Goal: Transaction & Acquisition: Purchase product/service

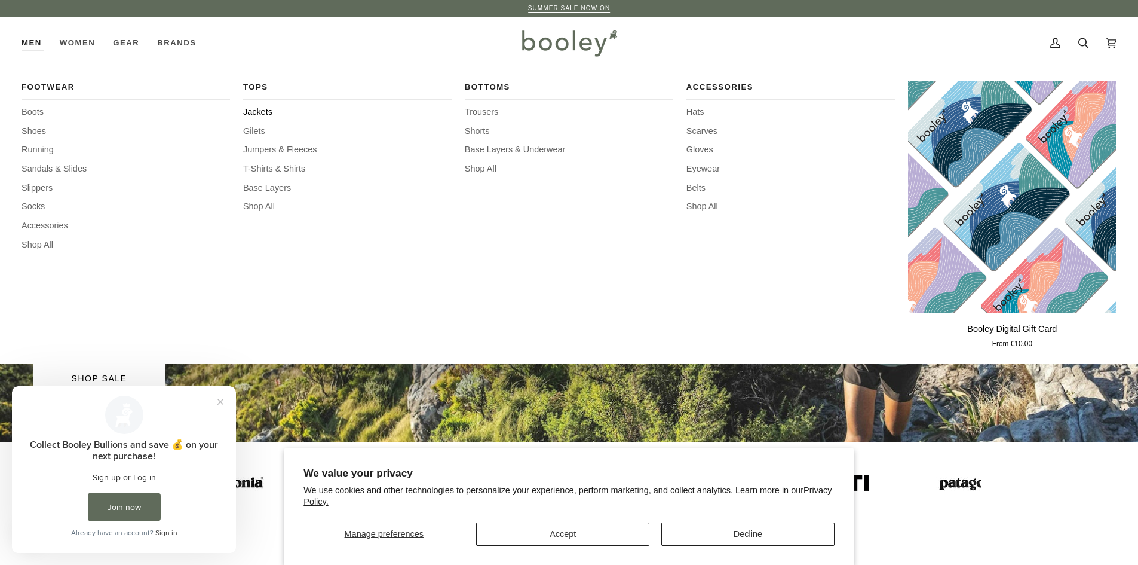
click at [258, 111] on span "Jackets" at bounding box center [347, 112] width 209 height 13
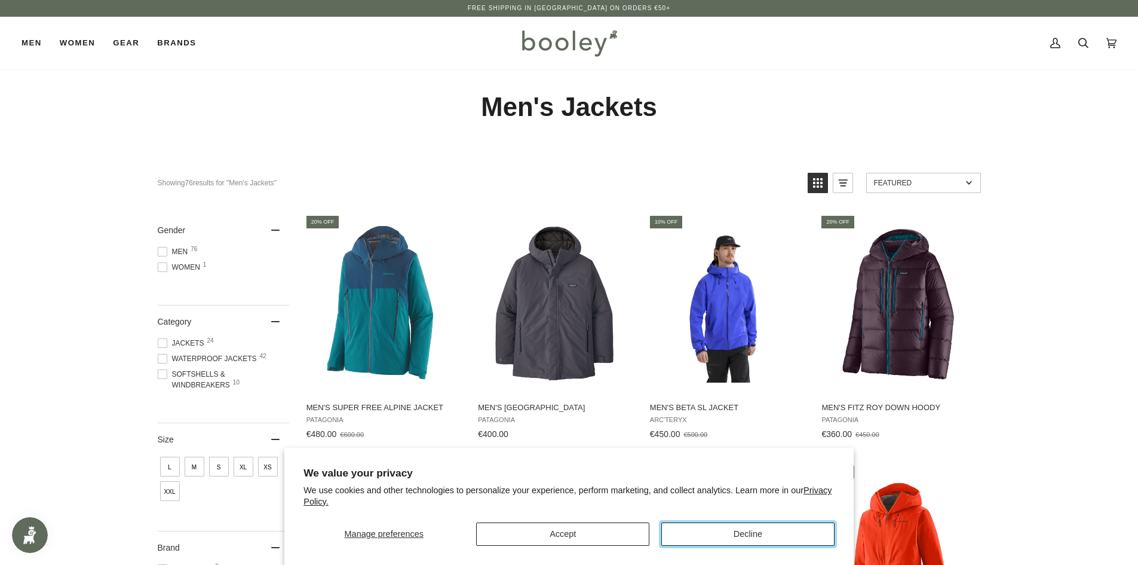
click at [721, 534] on button "Decline" at bounding box center [747, 533] width 173 height 23
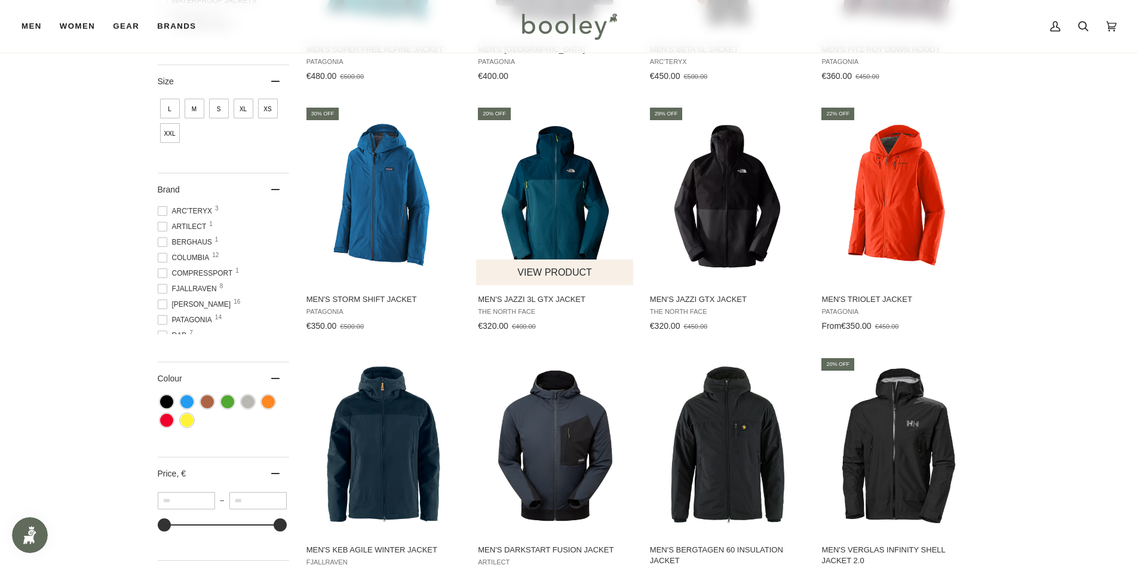
scroll to position [358, 0]
click at [165, 136] on span "XXL" at bounding box center [170, 132] width 20 height 20
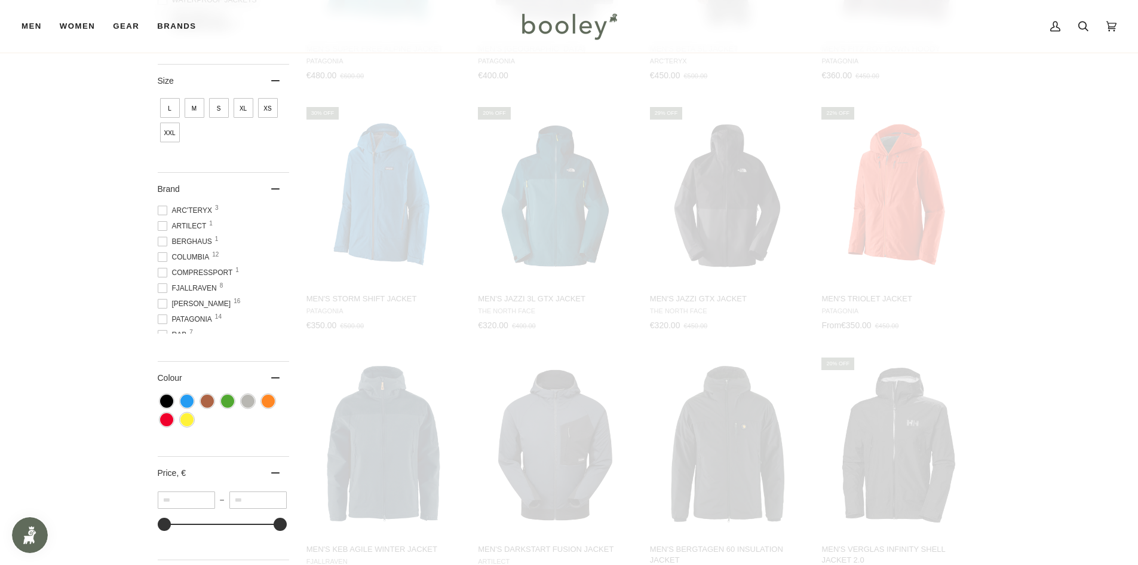
scroll to position [166, 0]
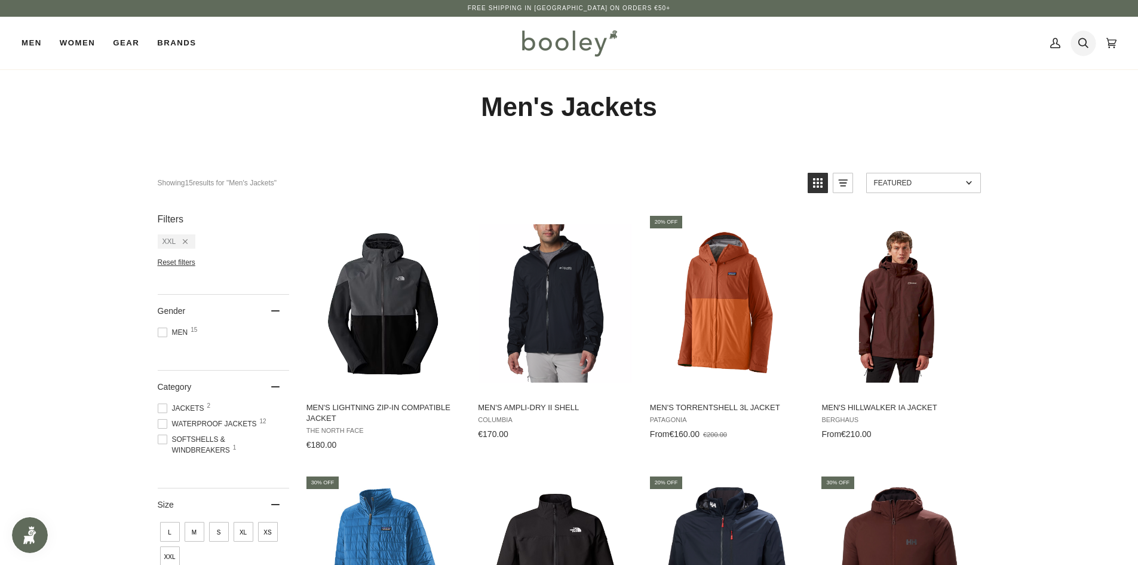
click at [1082, 44] on icon at bounding box center [1083, 43] width 10 height 18
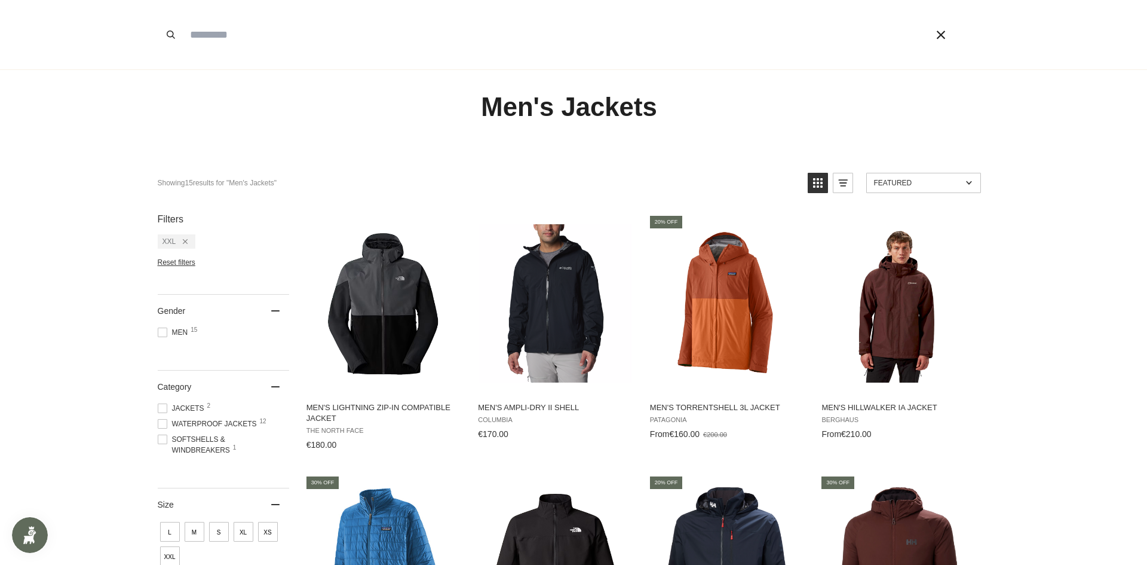
click at [230, 40] on input "Search our store" at bounding box center [541, 34] width 714 height 69
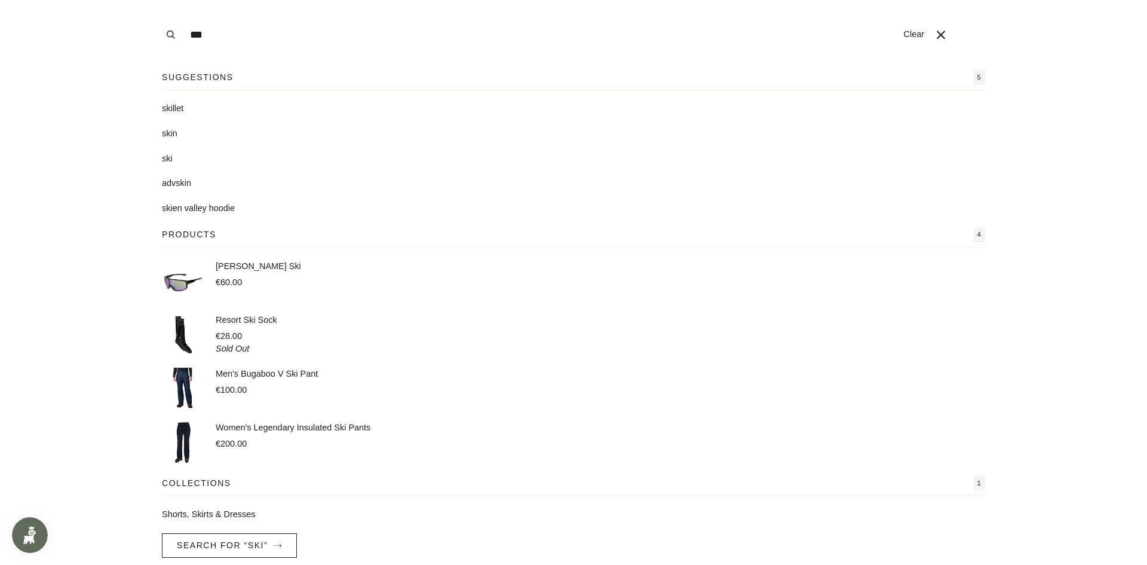
scroll to position [11, 0]
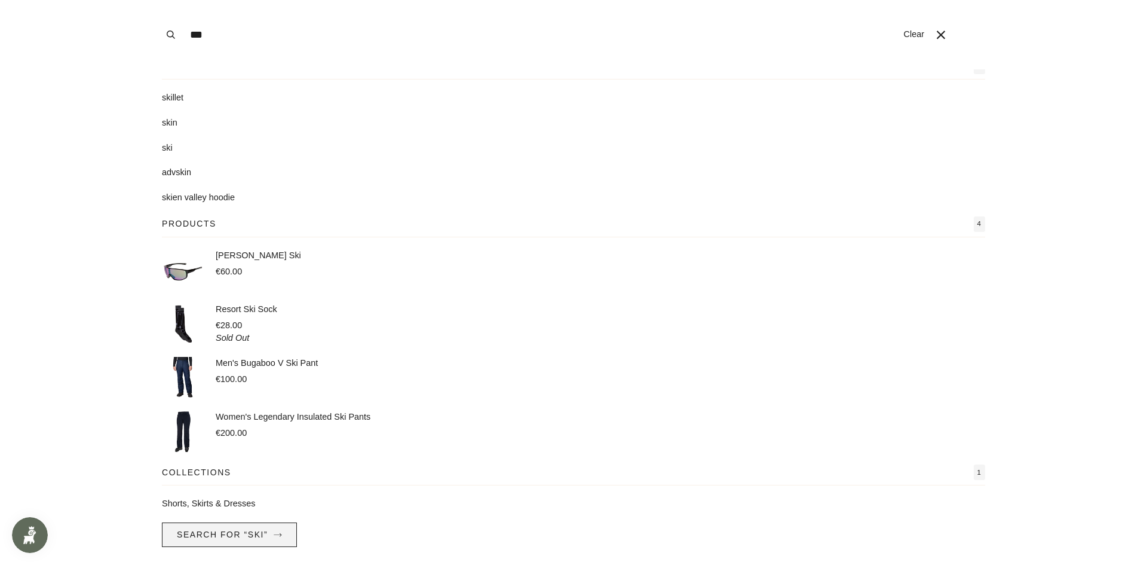
type input "***"
click at [247, 534] on span "Search for “ski”" at bounding box center [222, 534] width 91 height 10
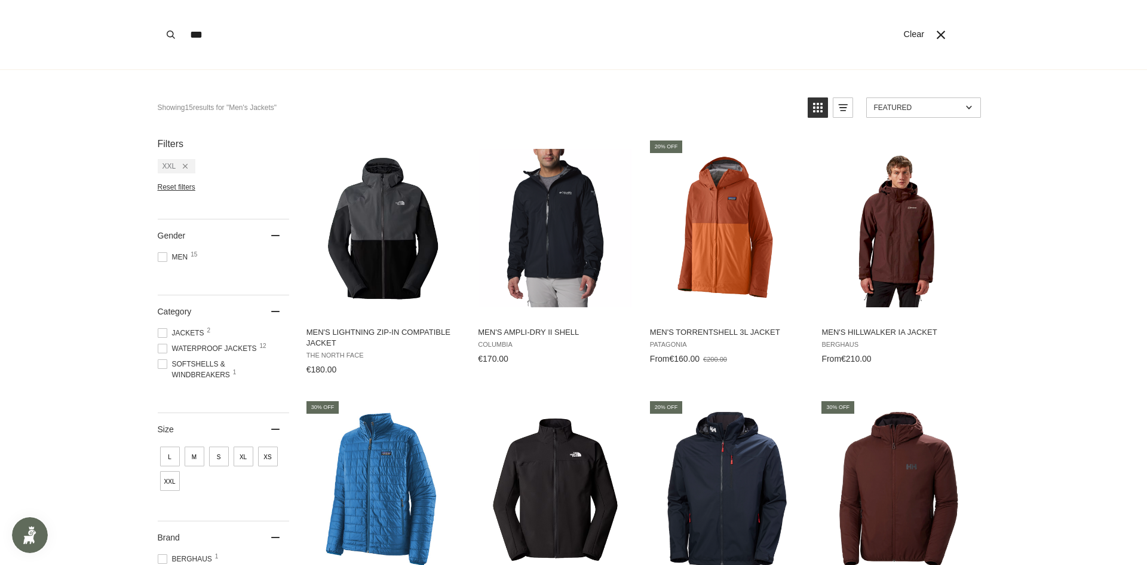
scroll to position [82, 0]
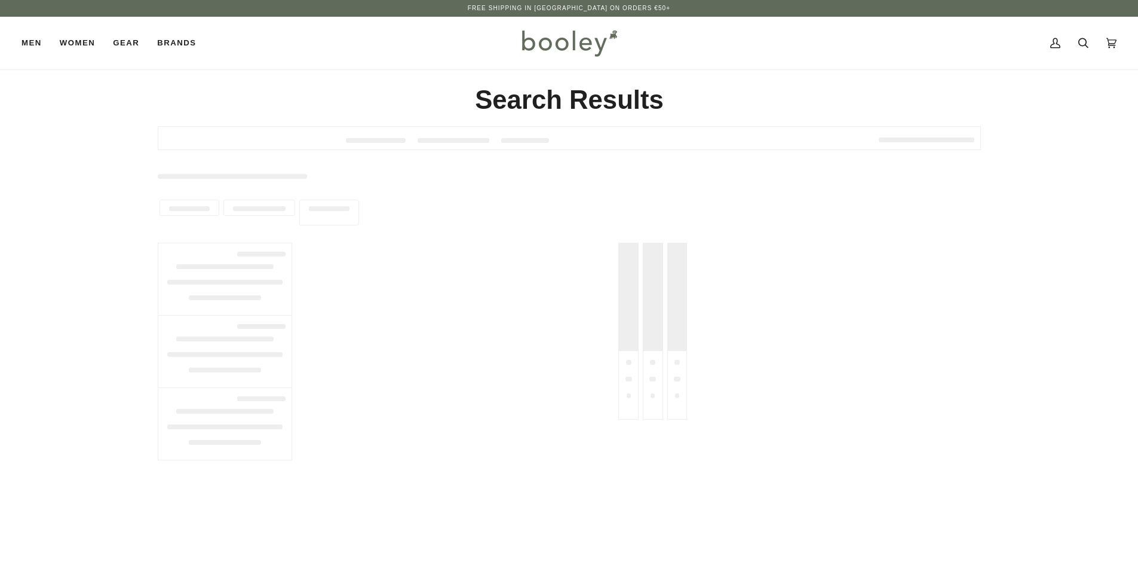
type input "***"
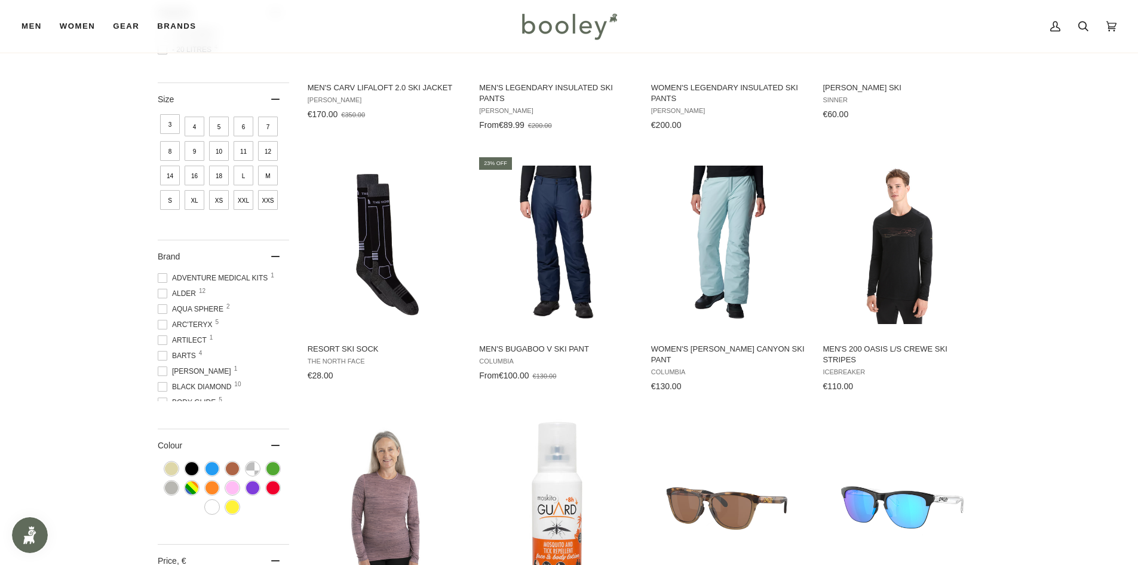
scroll to position [179, 0]
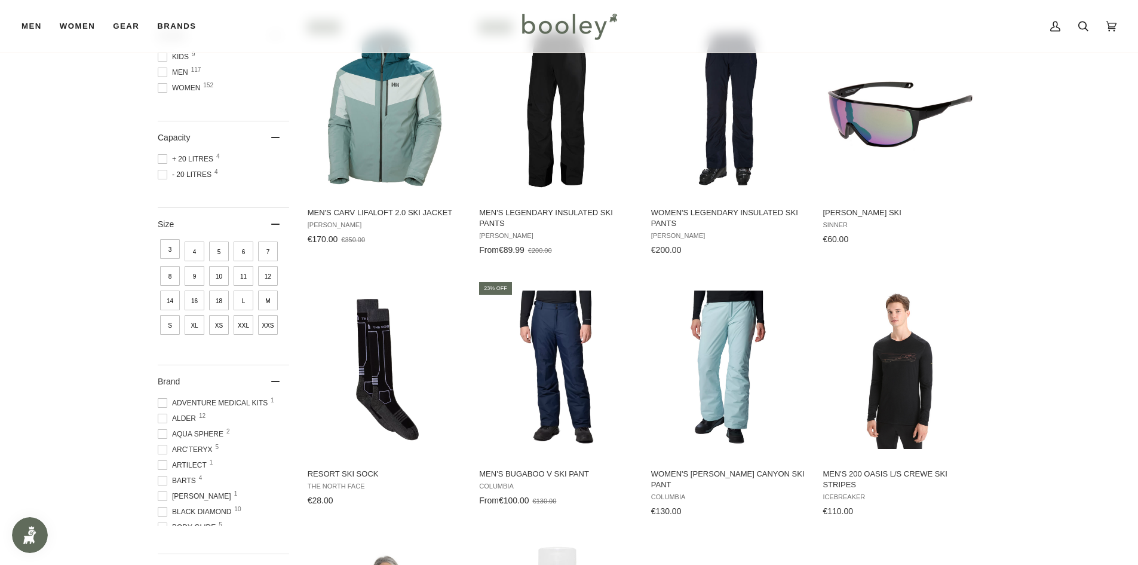
click at [244, 326] on span "XXL" at bounding box center [244, 325] width 20 height 20
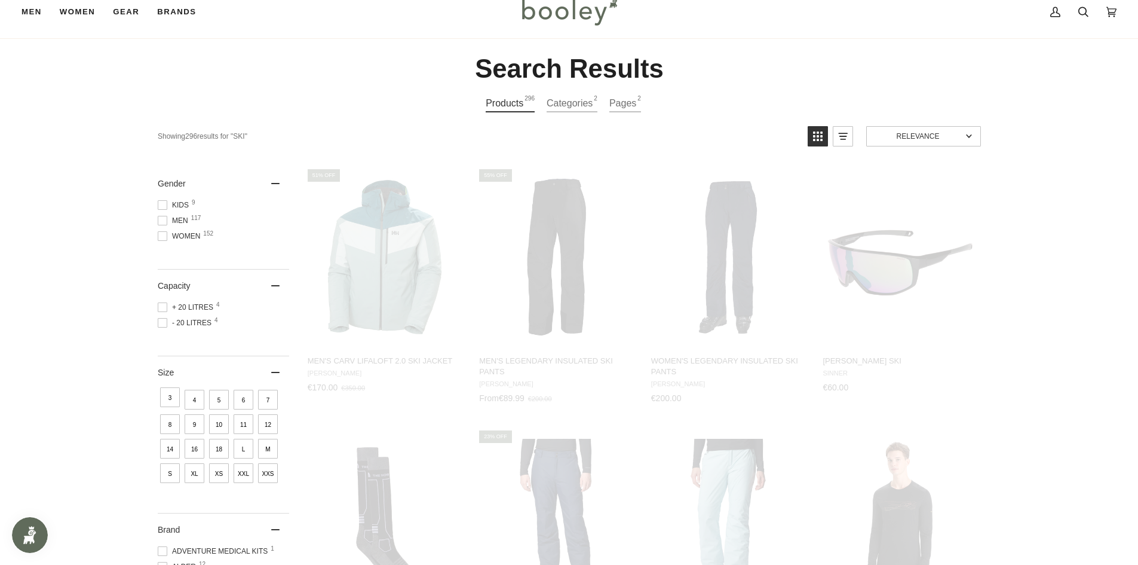
scroll to position [0, 0]
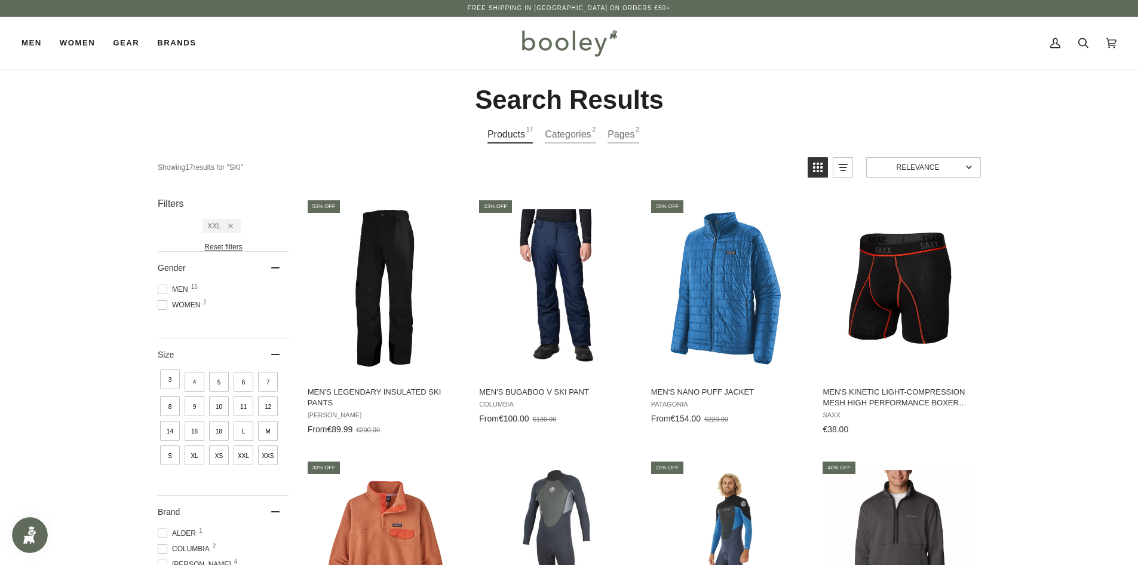
click at [249, 459] on span "XXL" at bounding box center [244, 455] width 20 height 20
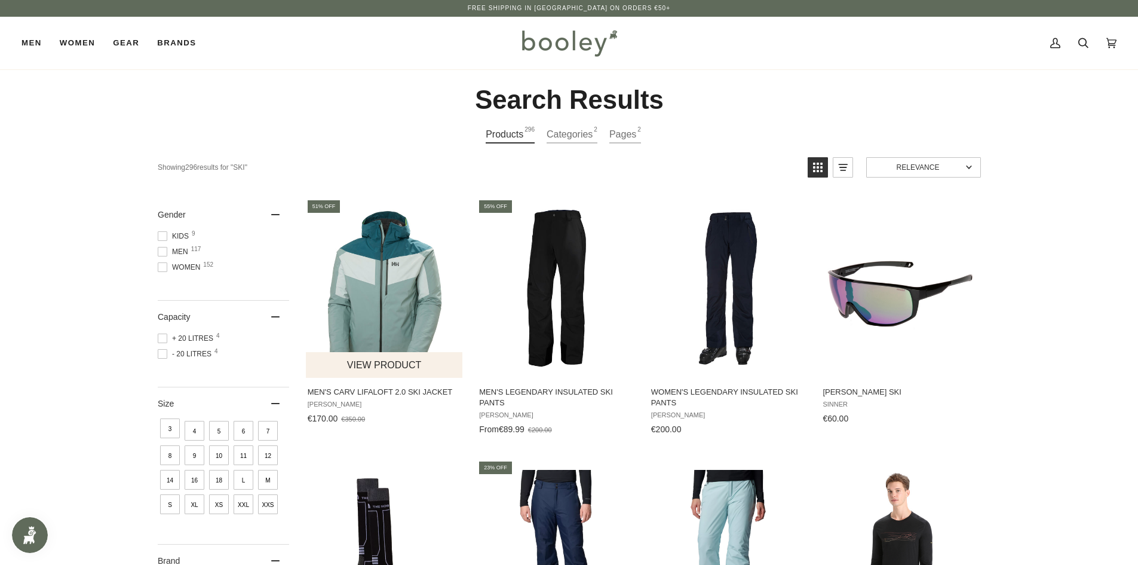
click at [379, 317] on img "Men's Carv LifaLoft 2.0 Ski Jacket" at bounding box center [384, 288] width 158 height 158
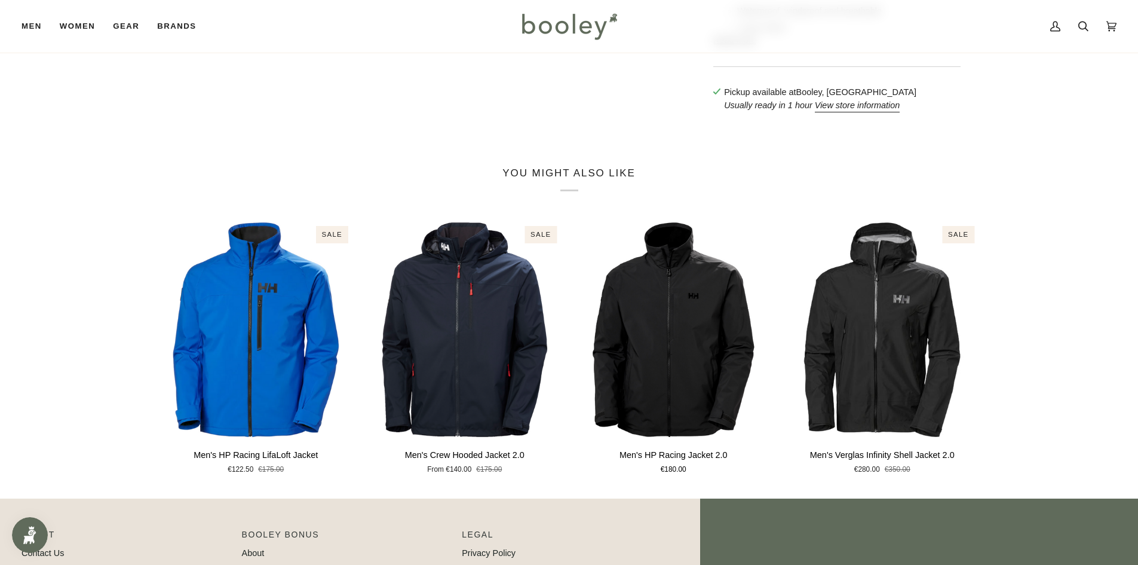
scroll to position [657, 0]
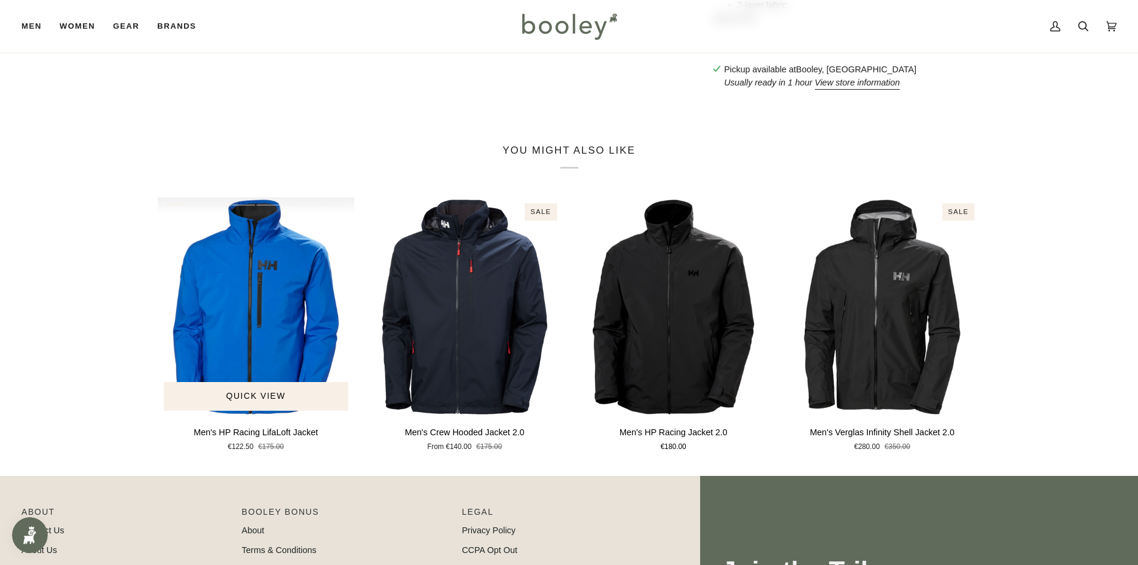
click at [238, 344] on img "Men's HP Racing LifaLoft Jacket" at bounding box center [256, 306] width 197 height 219
